Goal: Task Accomplishment & Management: Use online tool/utility

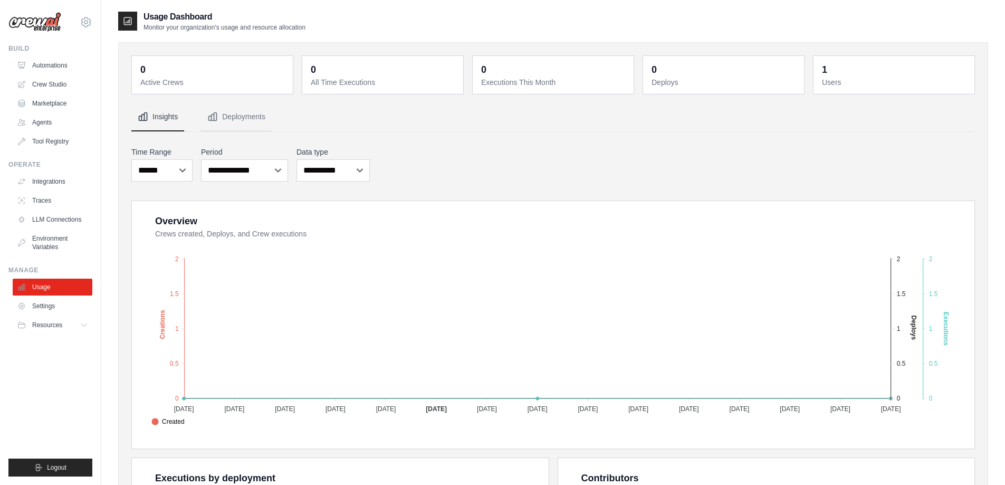
click at [44, 23] on img at bounding box center [34, 22] width 53 height 20
click at [43, 62] on link "Automations" at bounding box center [54, 65] width 80 height 17
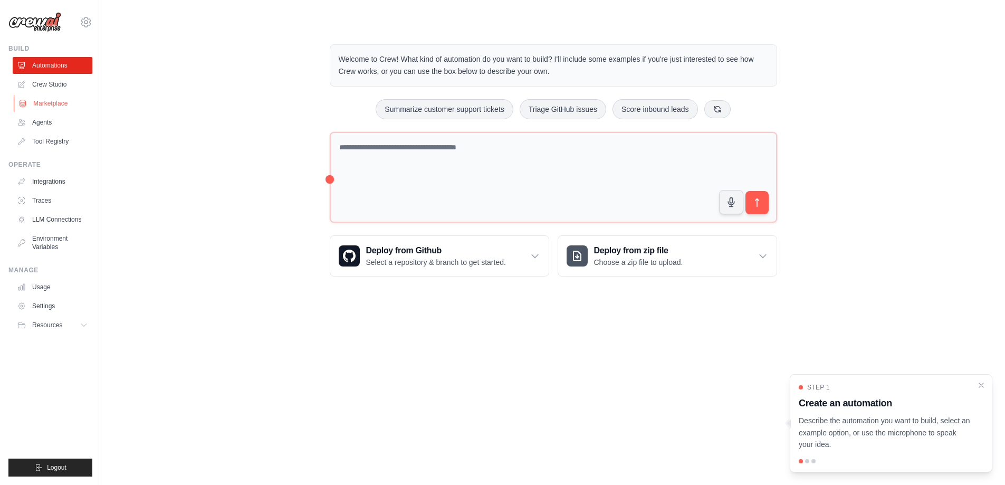
click at [46, 104] on link "Marketplace" at bounding box center [54, 103] width 80 height 17
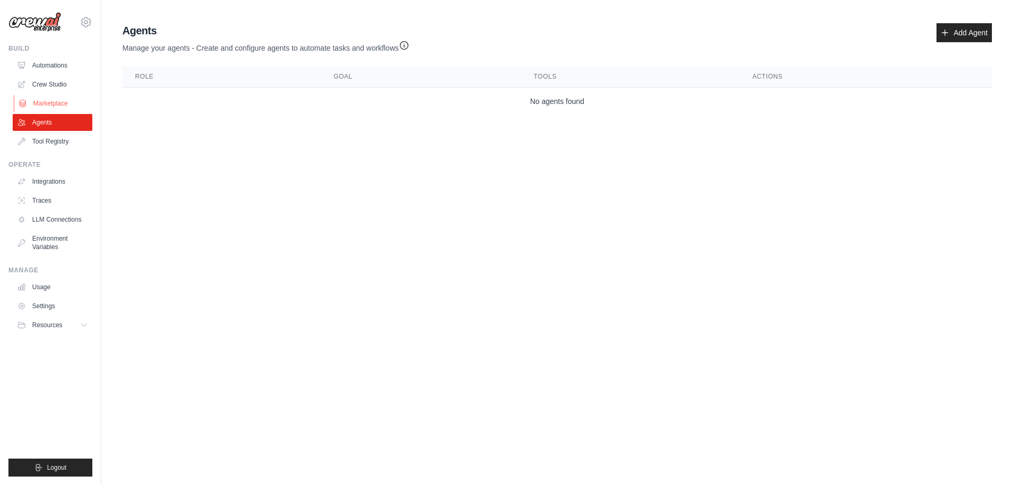
click at [59, 100] on link "Marketplace" at bounding box center [54, 103] width 80 height 17
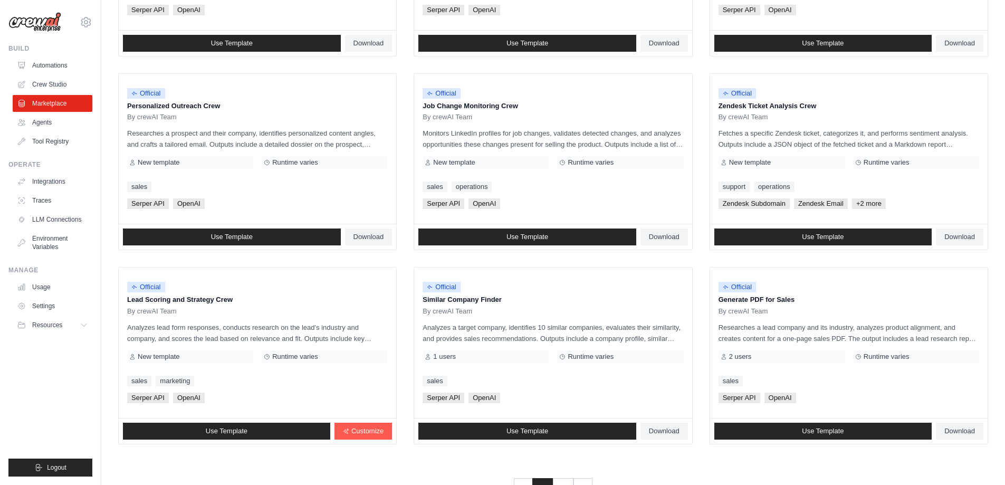
scroll to position [493, 0]
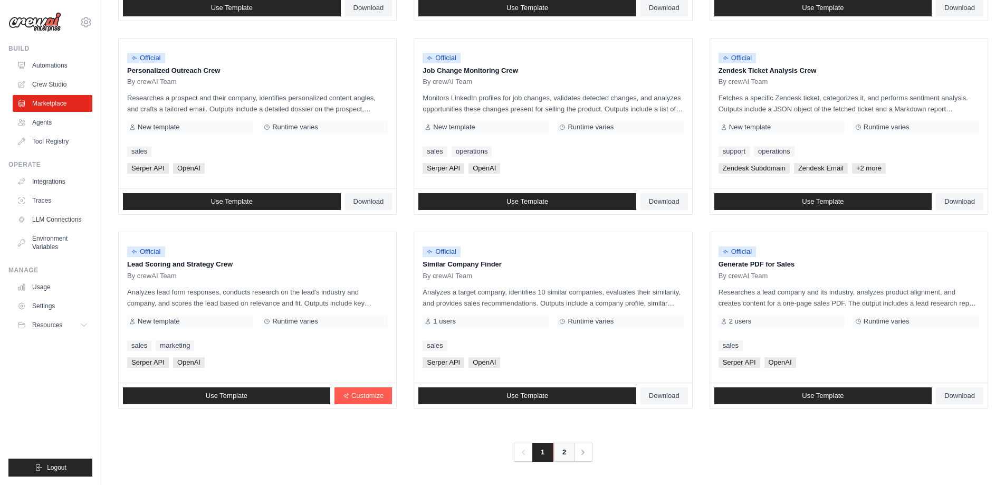
click at [565, 446] on link "2" at bounding box center [563, 451] width 21 height 19
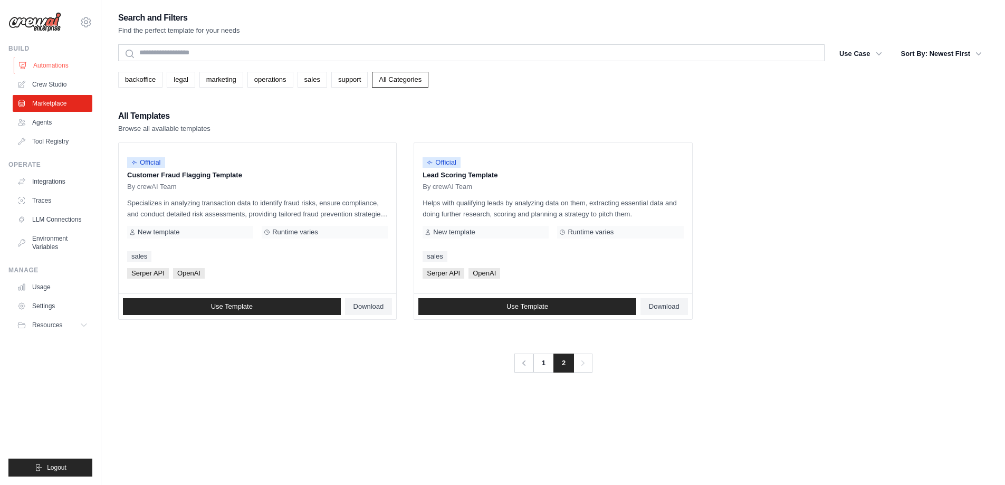
click at [56, 58] on link "Automations" at bounding box center [54, 65] width 80 height 17
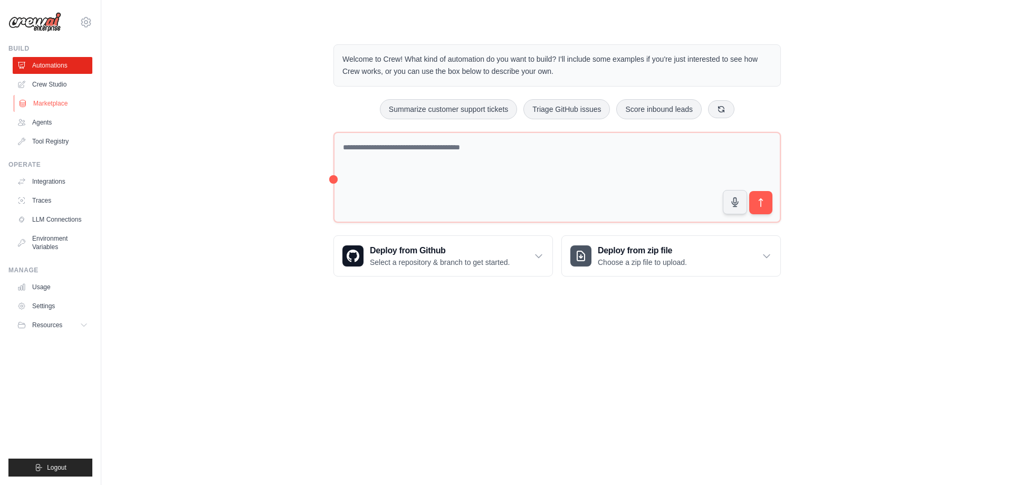
click at [67, 107] on link "Marketplace" at bounding box center [54, 103] width 80 height 17
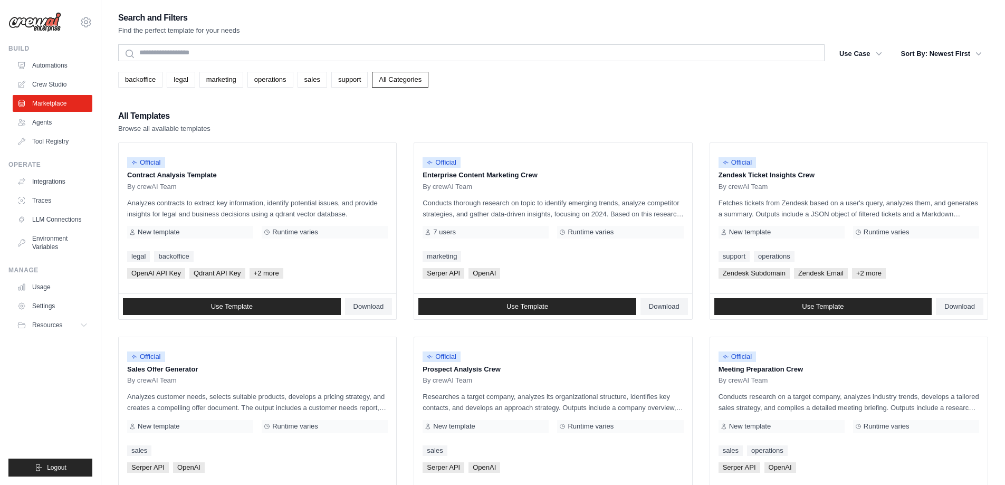
click at [642, 124] on div "All Templates Browse all available templates" at bounding box center [553, 121] width 870 height 25
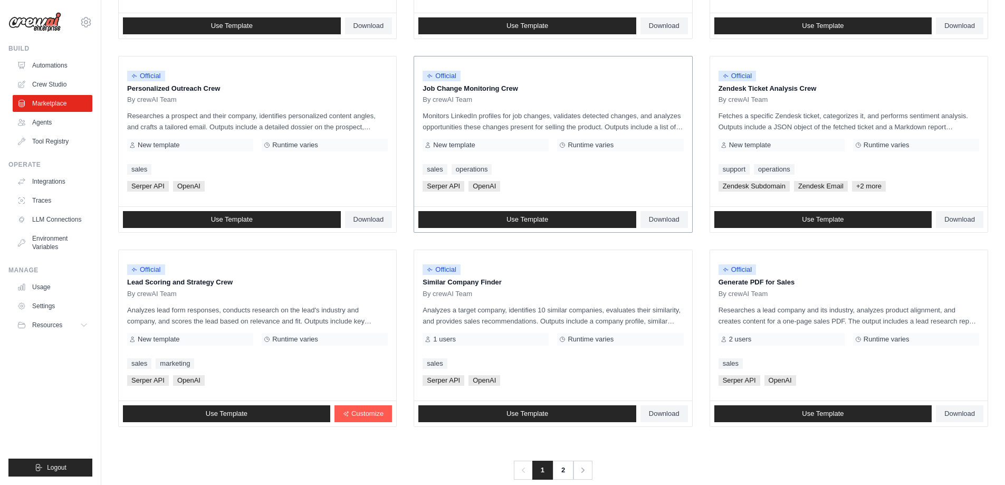
scroll to position [493, 0]
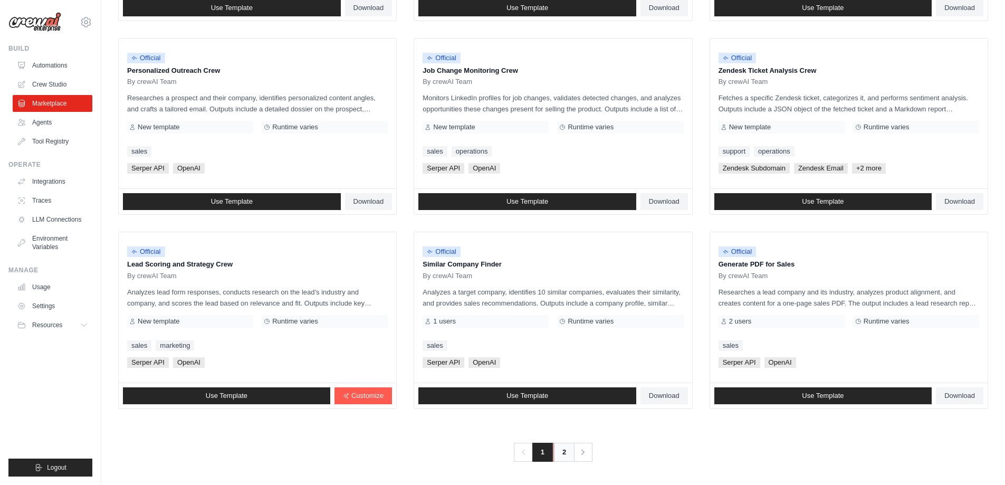
click at [565, 453] on link "2" at bounding box center [563, 451] width 21 height 19
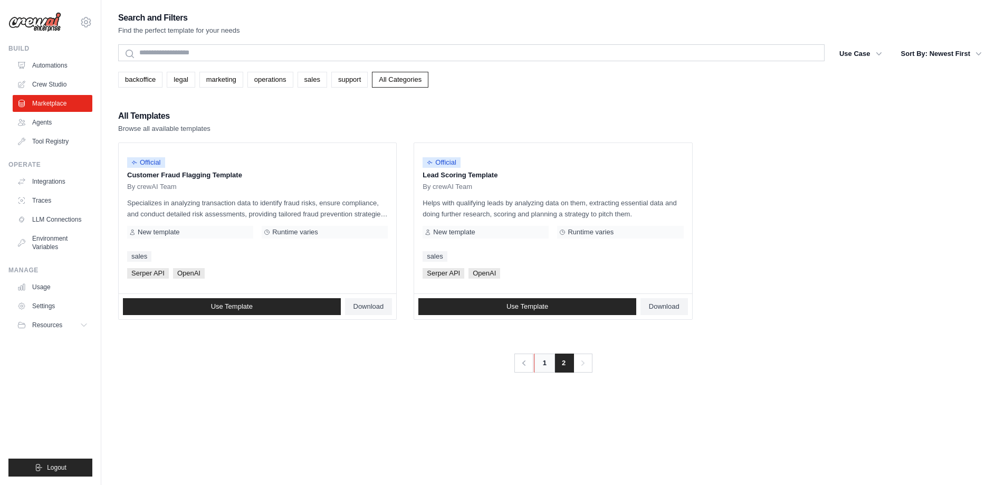
click at [542, 367] on link "1" at bounding box center [544, 362] width 21 height 19
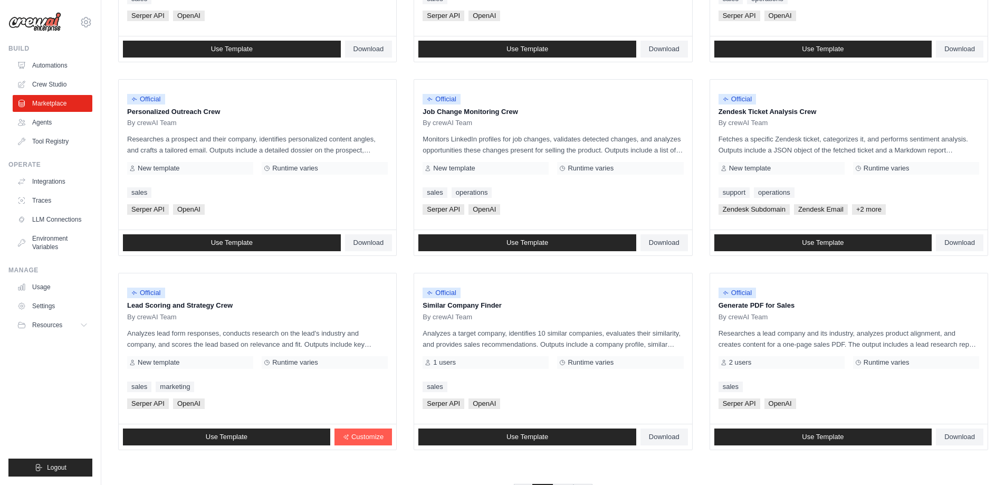
scroll to position [493, 0]
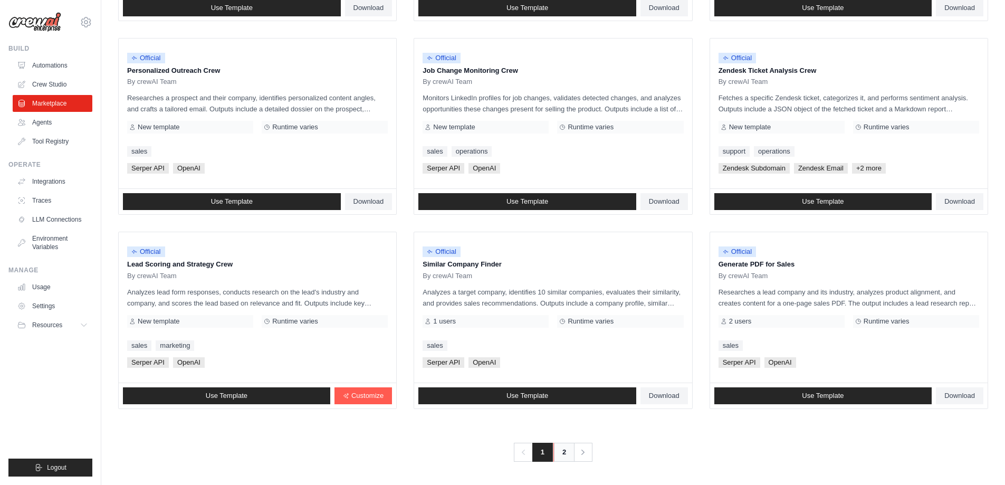
click at [561, 449] on link "2" at bounding box center [563, 451] width 21 height 19
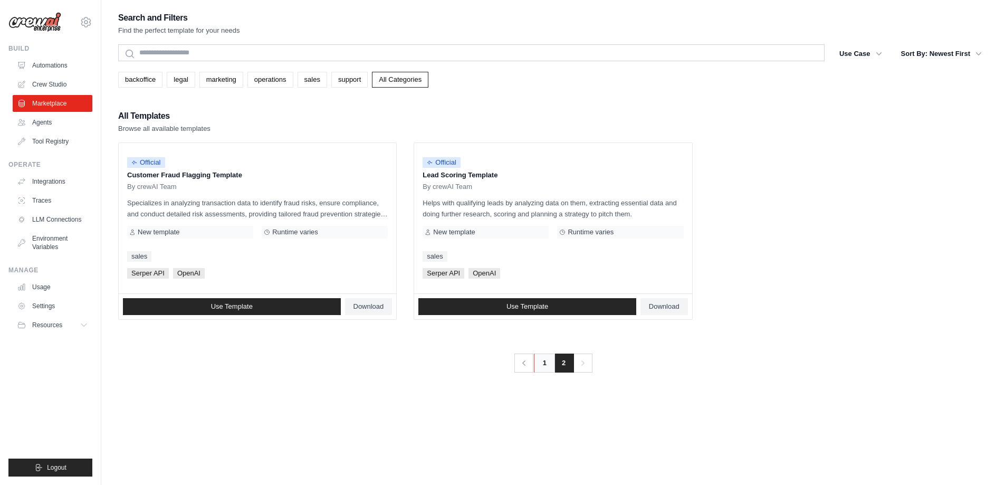
click at [547, 365] on link "1" at bounding box center [544, 362] width 21 height 19
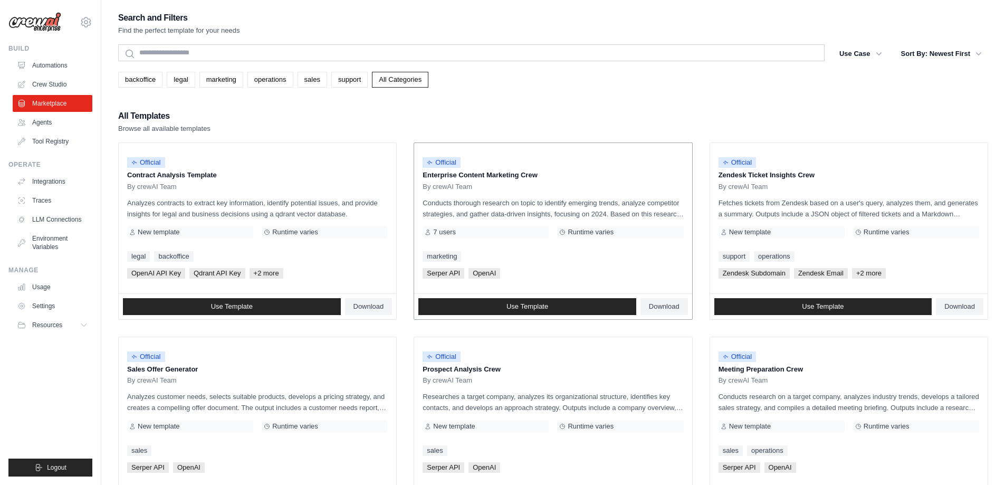
click at [440, 256] on link "marketing" at bounding box center [441, 256] width 39 height 11
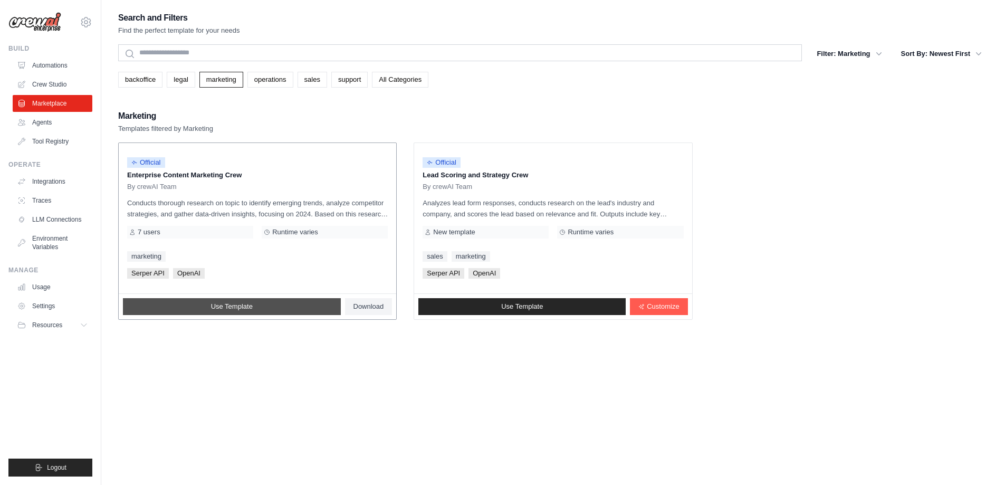
click at [287, 306] on link "Use Template" at bounding box center [232, 306] width 218 height 17
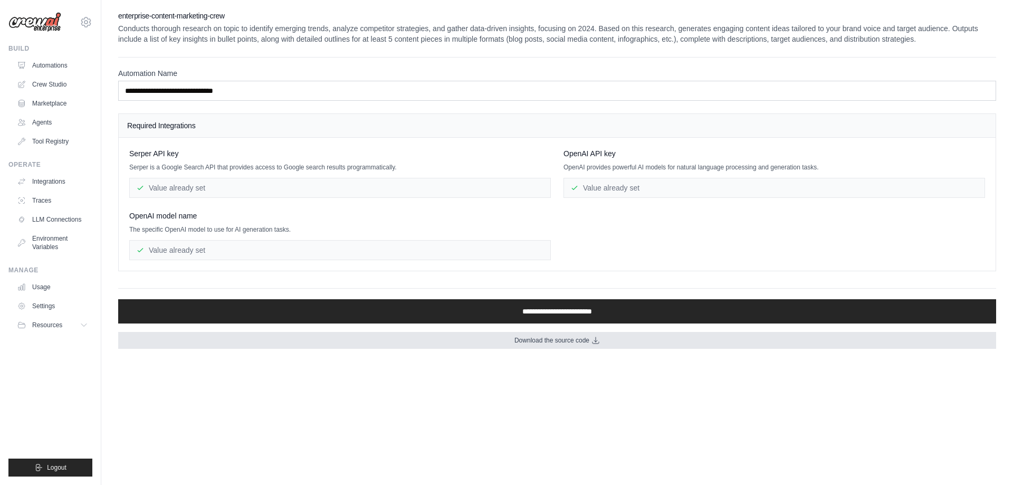
click at [487, 349] on link "Download the source code" at bounding box center [557, 340] width 878 height 17
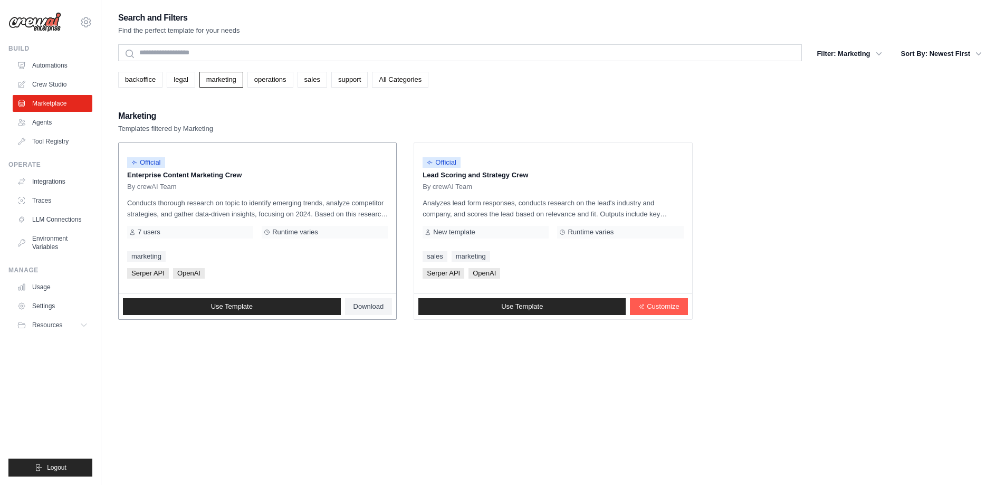
click at [146, 233] on span "7 users" at bounding box center [149, 232] width 23 height 8
click at [136, 233] on div "7 users" at bounding box center [190, 232] width 126 height 13
click at [149, 232] on span "7 users" at bounding box center [149, 232] width 23 height 8
click at [40, 124] on link "Agents" at bounding box center [54, 122] width 80 height 17
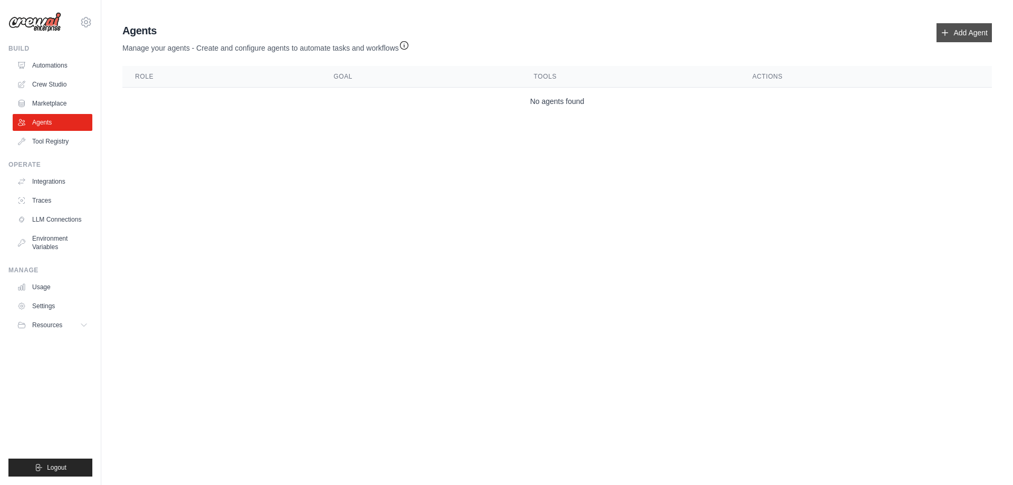
drag, startPoint x: 1001, startPoint y: 34, endPoint x: 983, endPoint y: 34, distance: 17.9
click at [1000, 34] on div "Agent Usage Guide To use an agent in your CrewAI project, you can initialize it…" at bounding box center [556, 69] width 911 height 100
click at [969, 33] on link "Add Agent" at bounding box center [963, 32] width 55 height 19
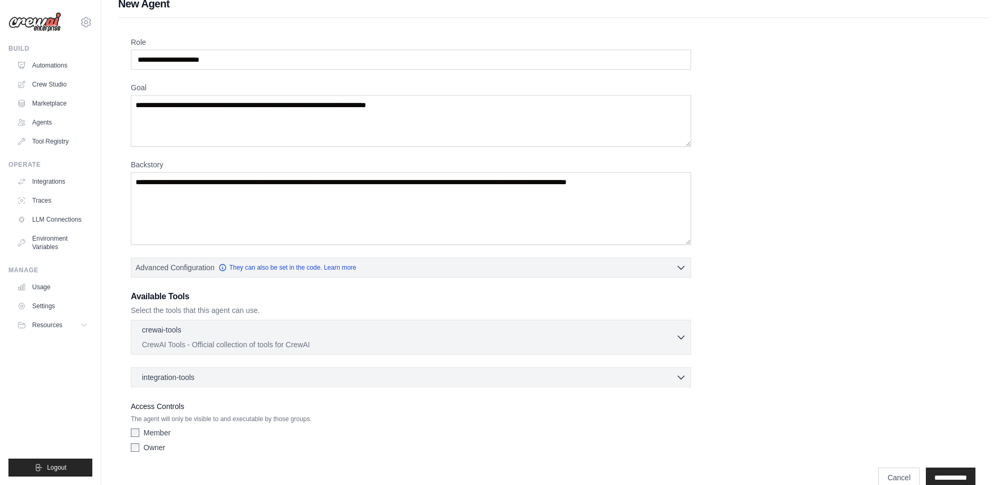
scroll to position [34, 0]
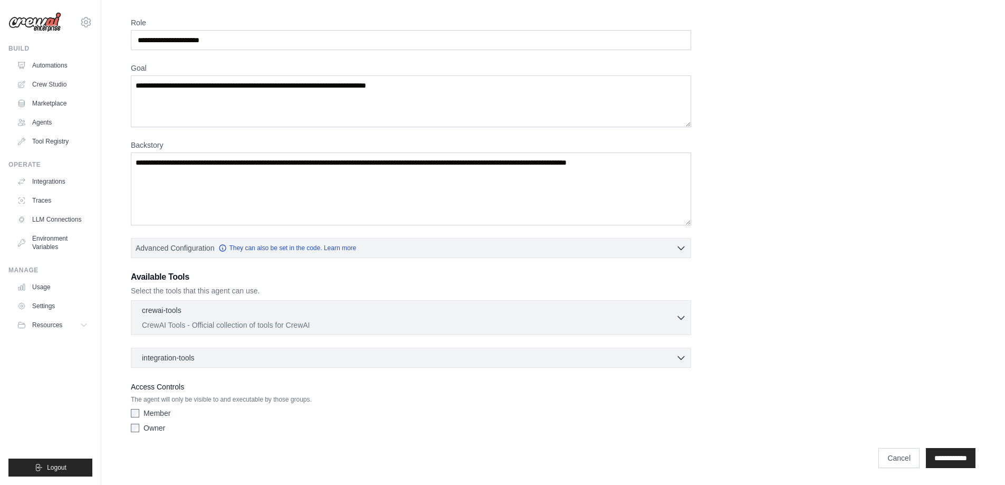
click at [648, 330] on div "crewai-tools 0 selected CrewAI Tools - Official collection of tools for CrewAI …" at bounding box center [411, 317] width 560 height 35
click at [652, 326] on p "CrewAI Tools - Official collection of tools for CrewAI" at bounding box center [409, 324] width 534 height 11
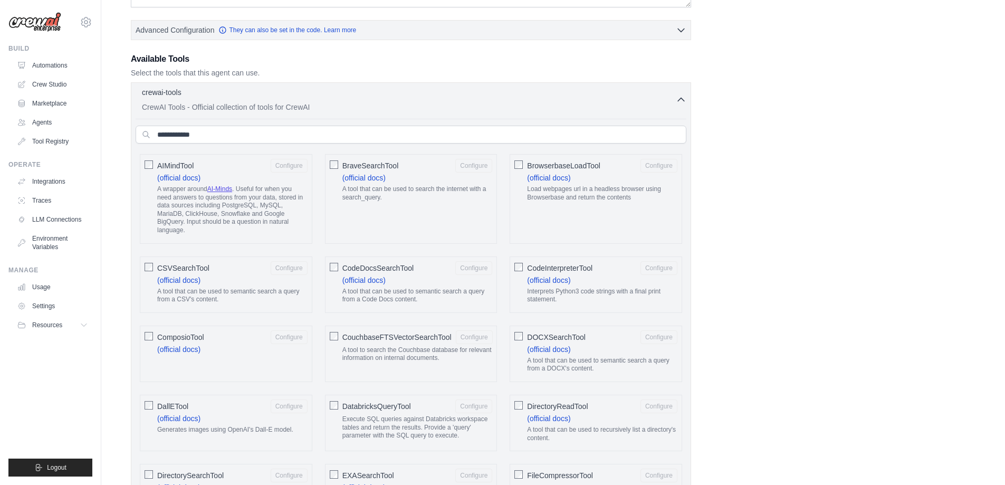
scroll to position [245, 0]
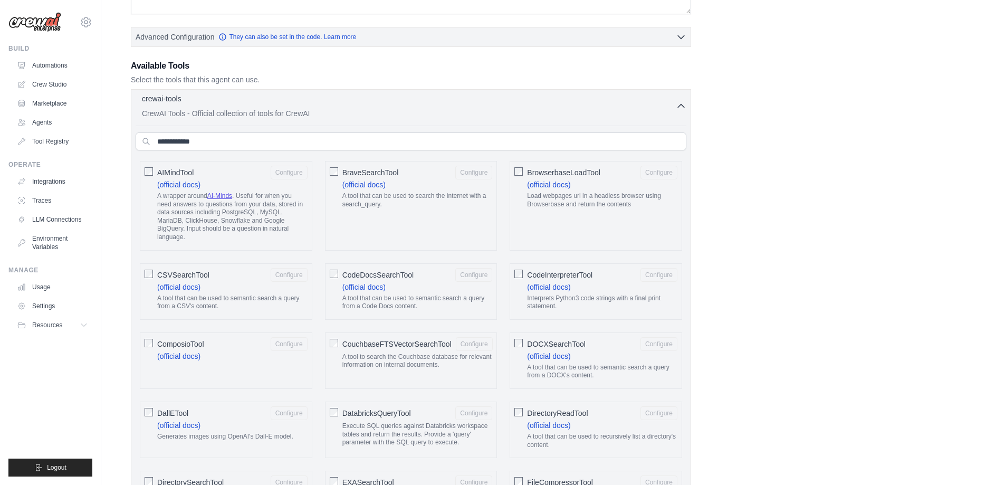
click at [666, 98] on div "crewai-tools 0 selected" at bounding box center [409, 99] width 534 height 13
